Goal: Task Accomplishment & Management: Manage account settings

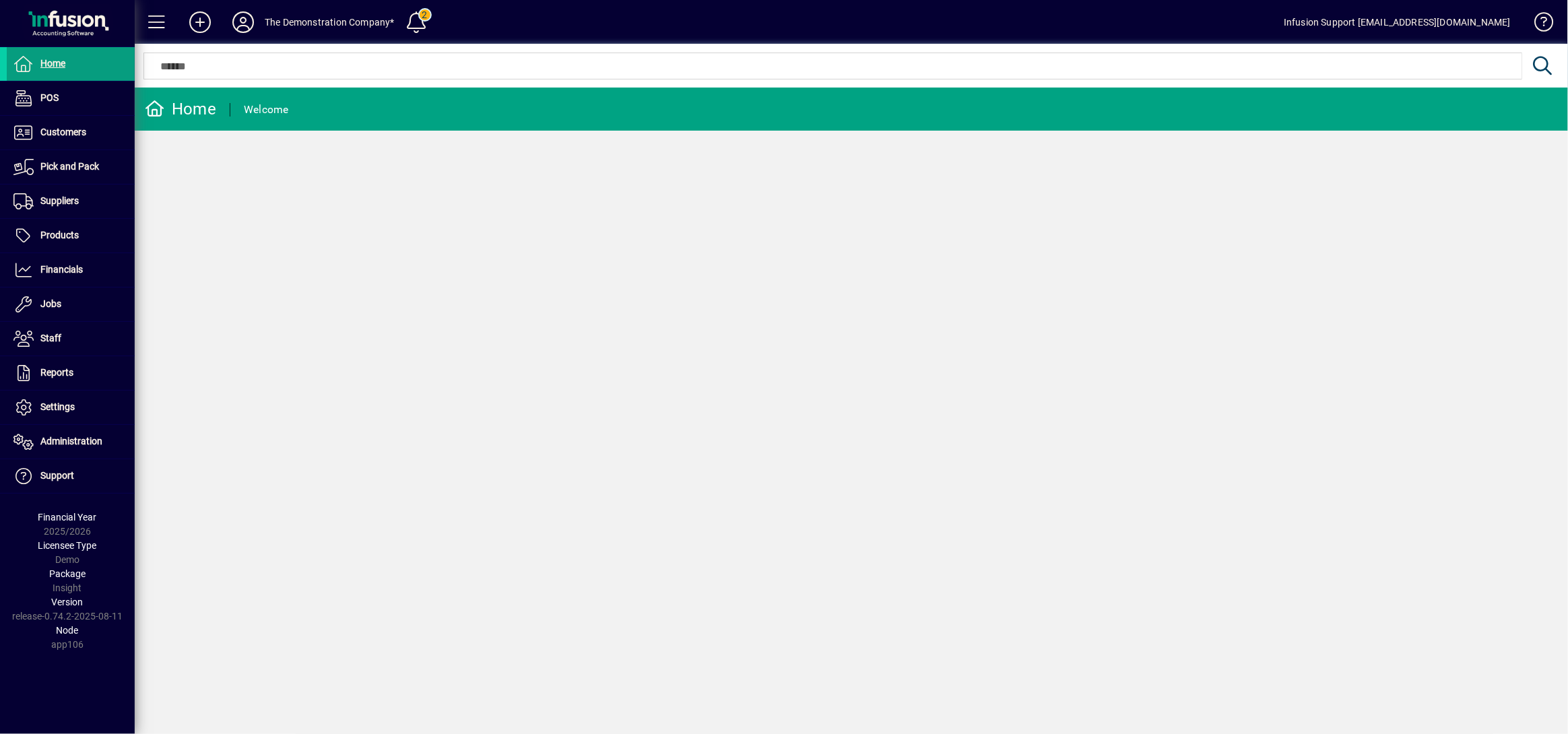
click at [254, 22] on icon at bounding box center [243, 22] width 27 height 22
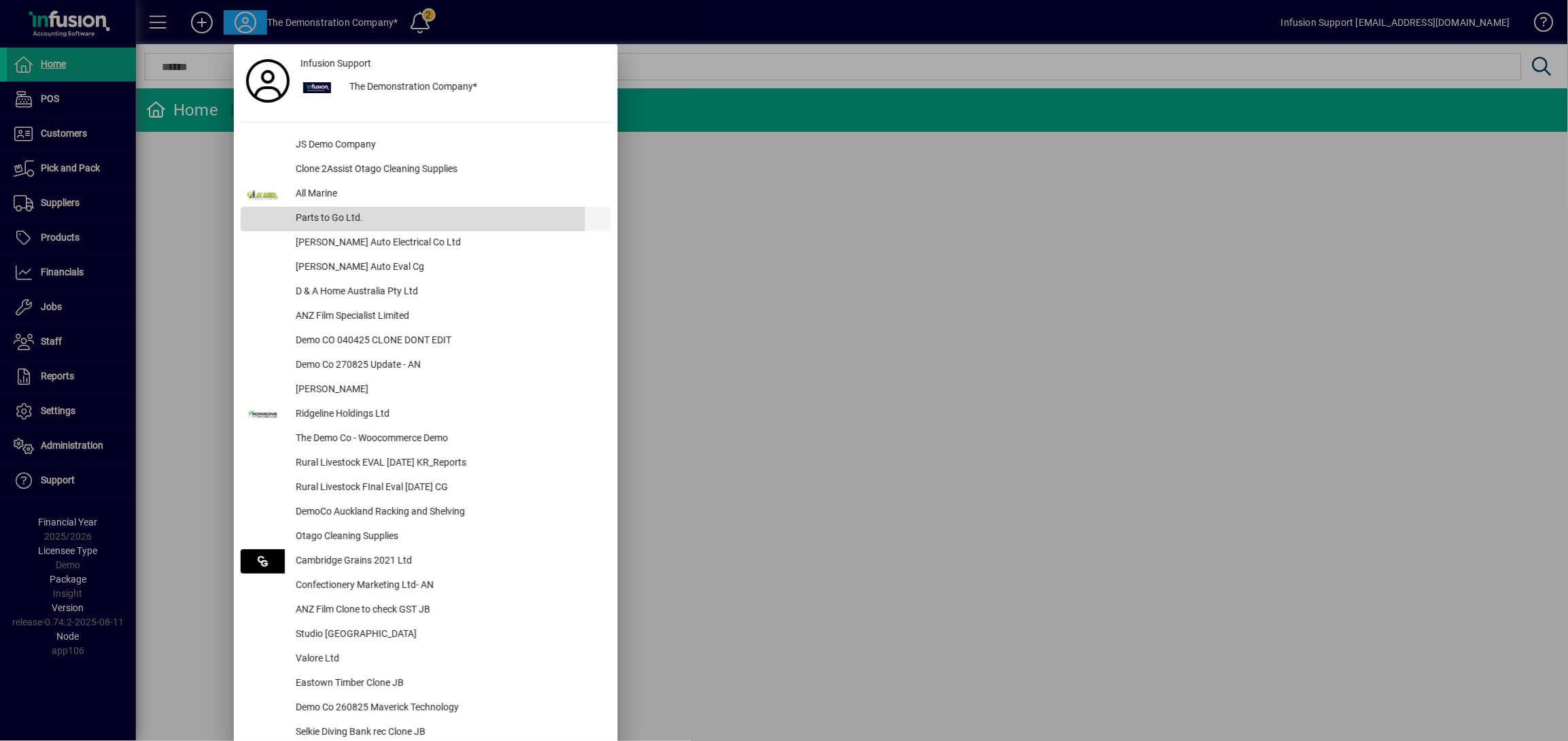
click at [345, 219] on div "Parts to Go Ltd." at bounding box center [447, 218] width 327 height 25
